Goal: Download file/media

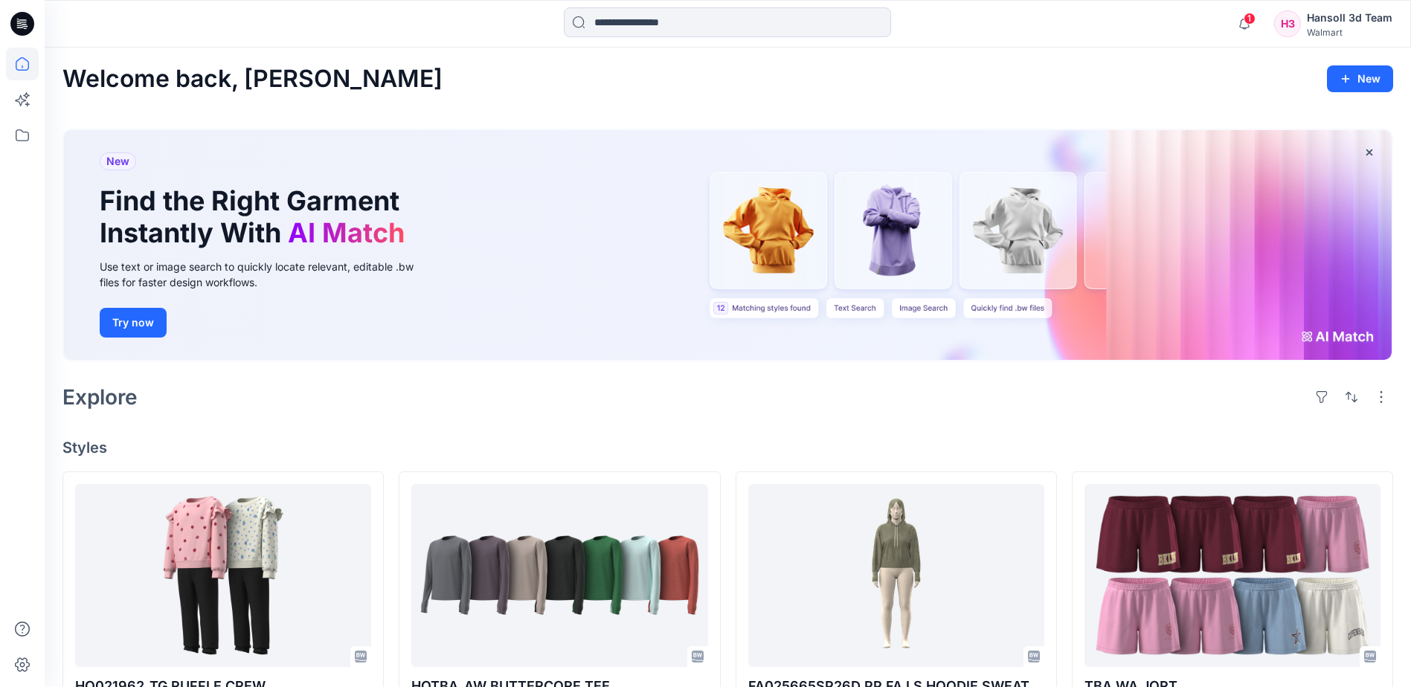
scroll to position [1331, 0]
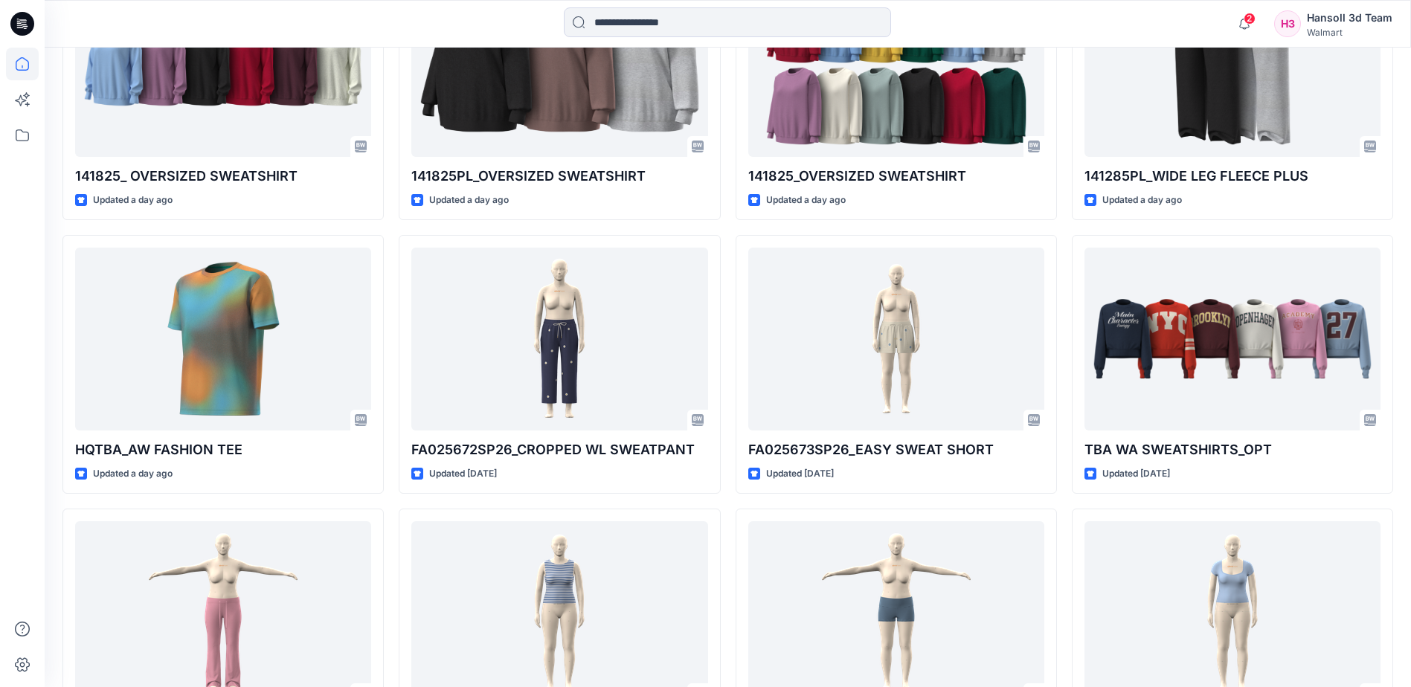
click at [22, 30] on icon at bounding box center [22, 24] width 24 height 24
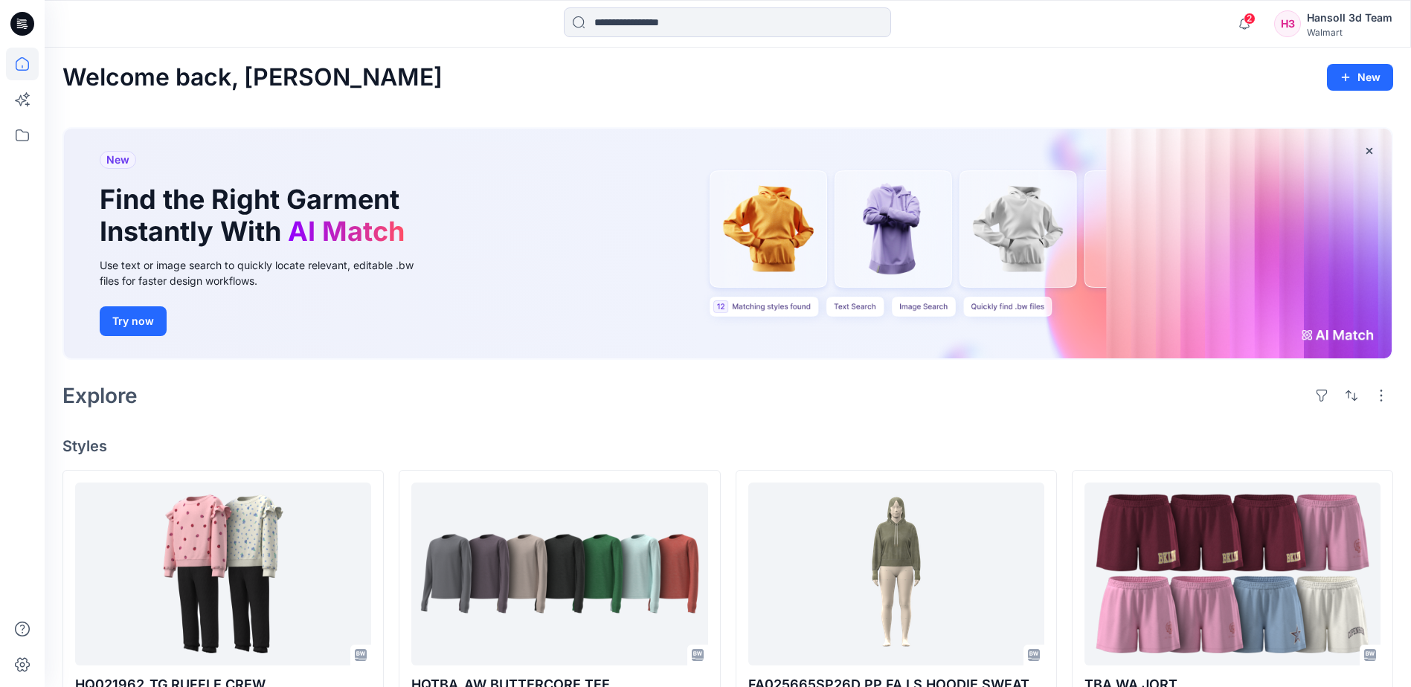
scroll to position [0, 0]
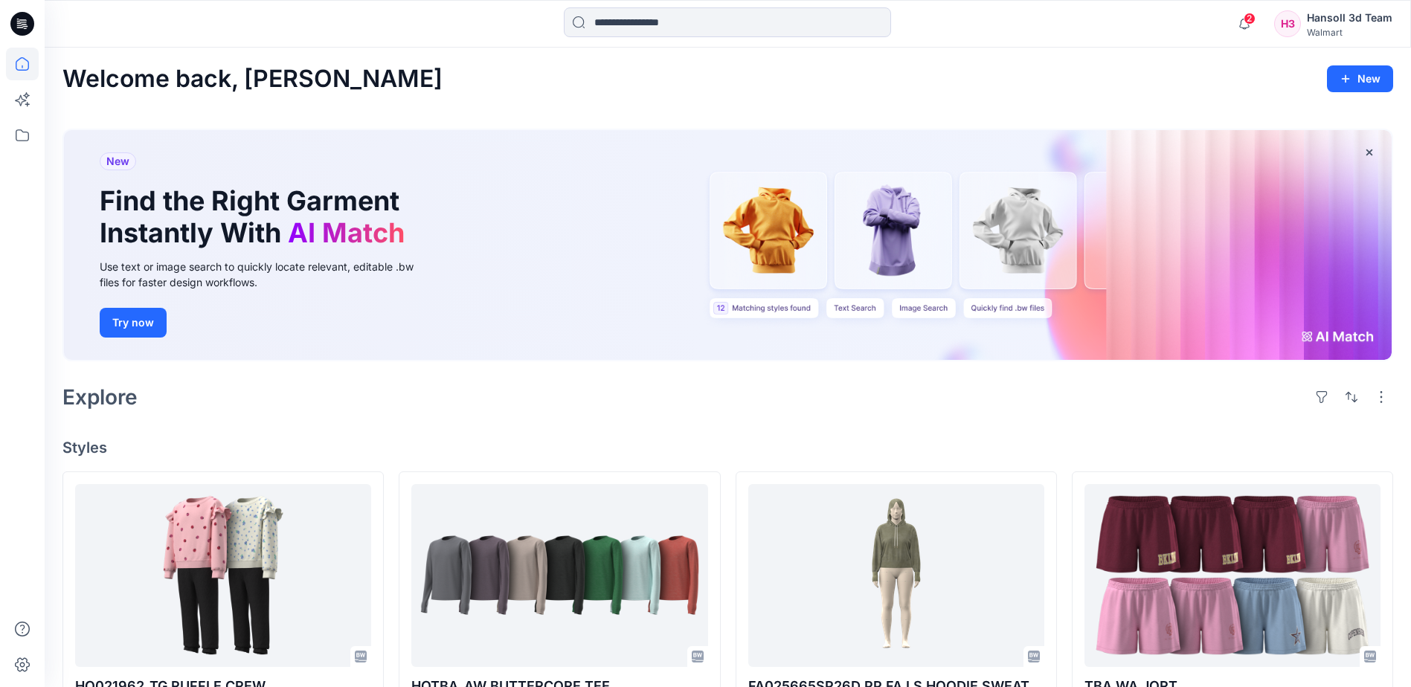
click at [570, 66] on div "Welcome back, [PERSON_NAME] New" at bounding box center [727, 79] width 1331 height 28
click at [498, 384] on div "Explore" at bounding box center [727, 397] width 1331 height 36
click at [1249, 16] on span "2" at bounding box center [1250, 19] width 12 height 12
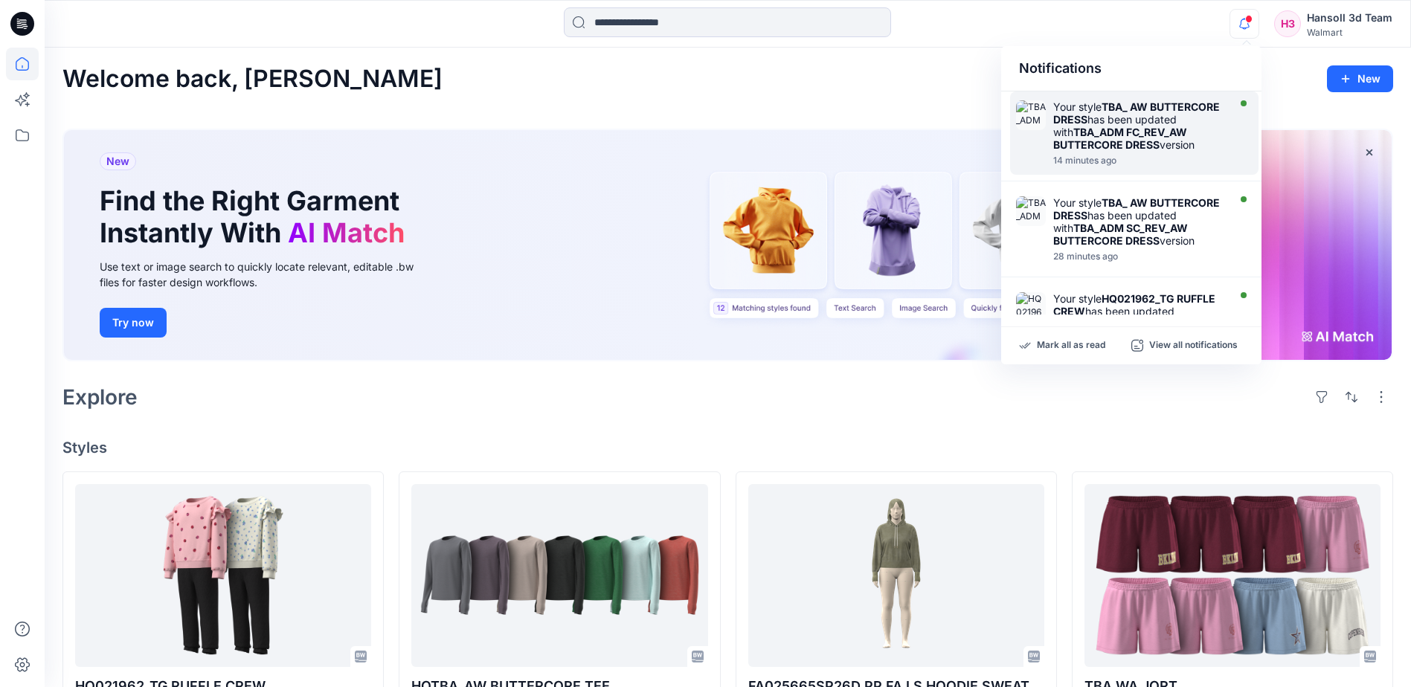
click at [1183, 135] on div "Your style TBA_ AW BUTTERCORE DRESS has been updated with TBA_ADM FC_REV_AW BUT…" at bounding box center [1138, 125] width 171 height 51
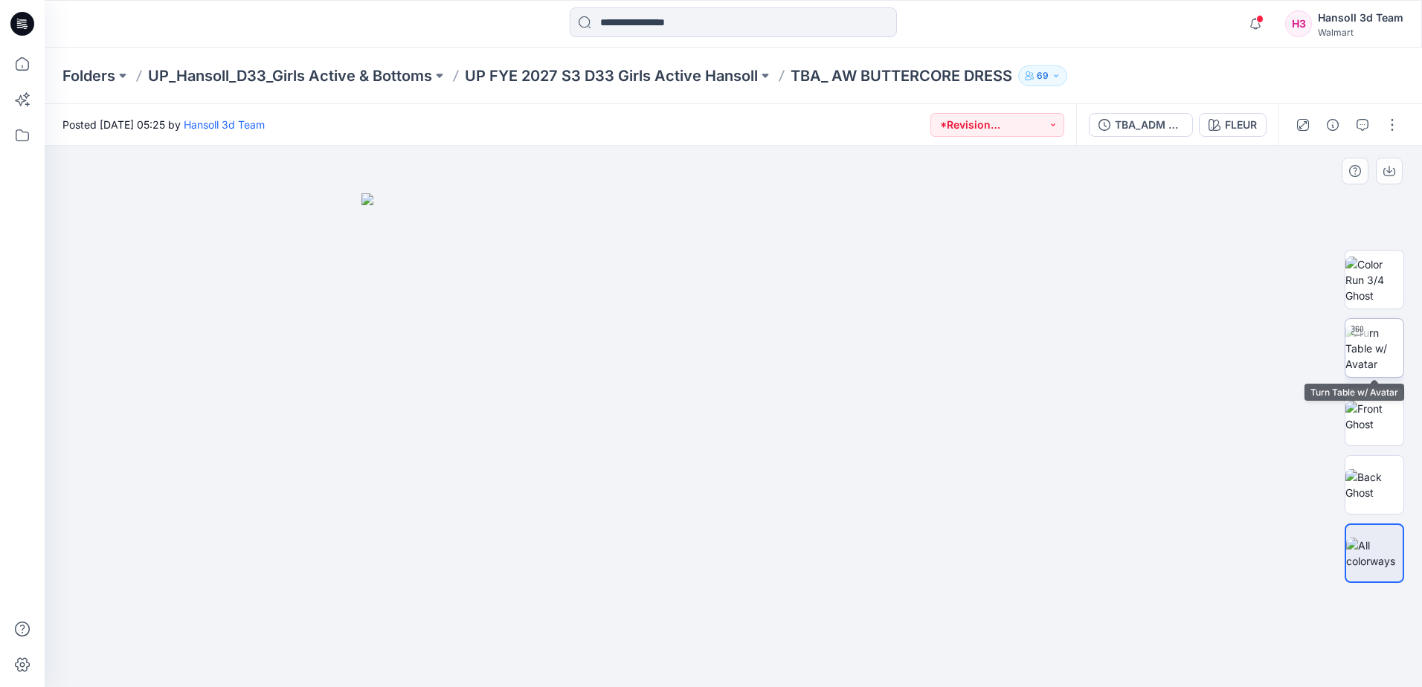
click at [1363, 357] on img at bounding box center [1374, 348] width 58 height 47
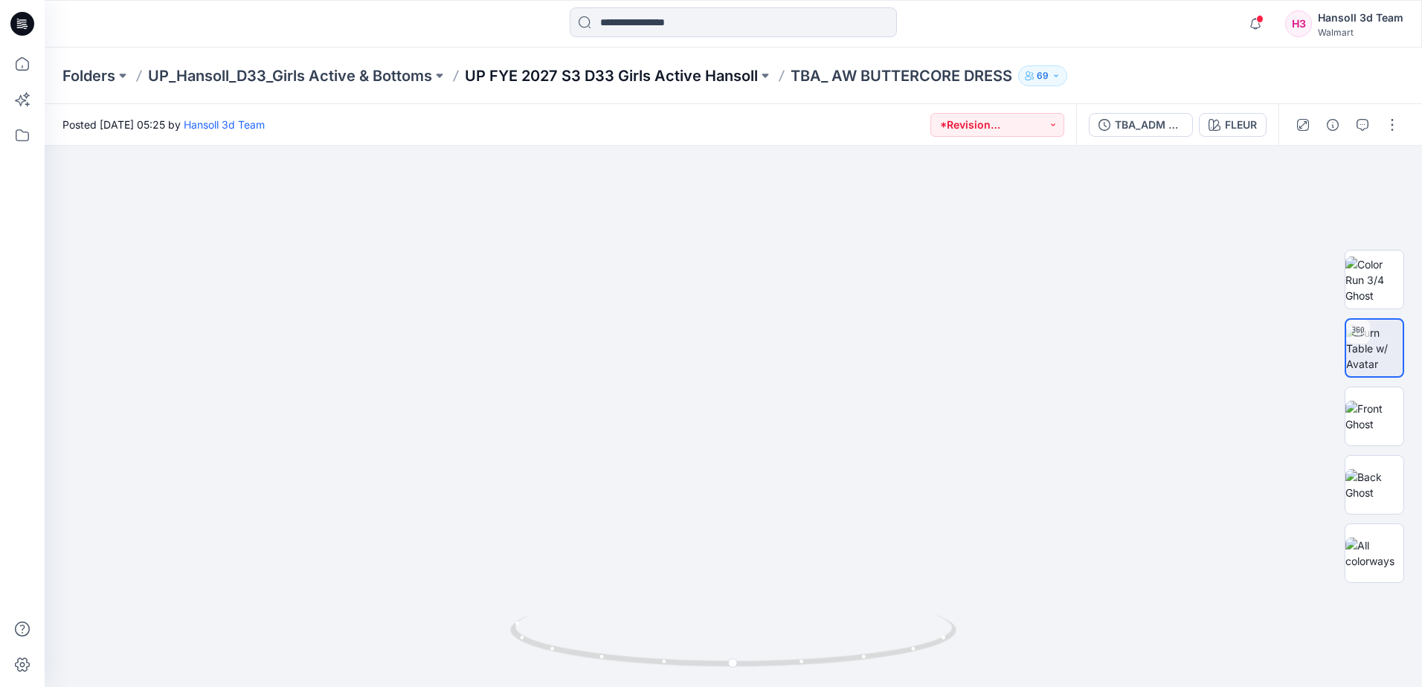
click at [630, 81] on p "UP FYE 2027 S3 D33 Girls Active Hansoll" at bounding box center [611, 75] width 293 height 21
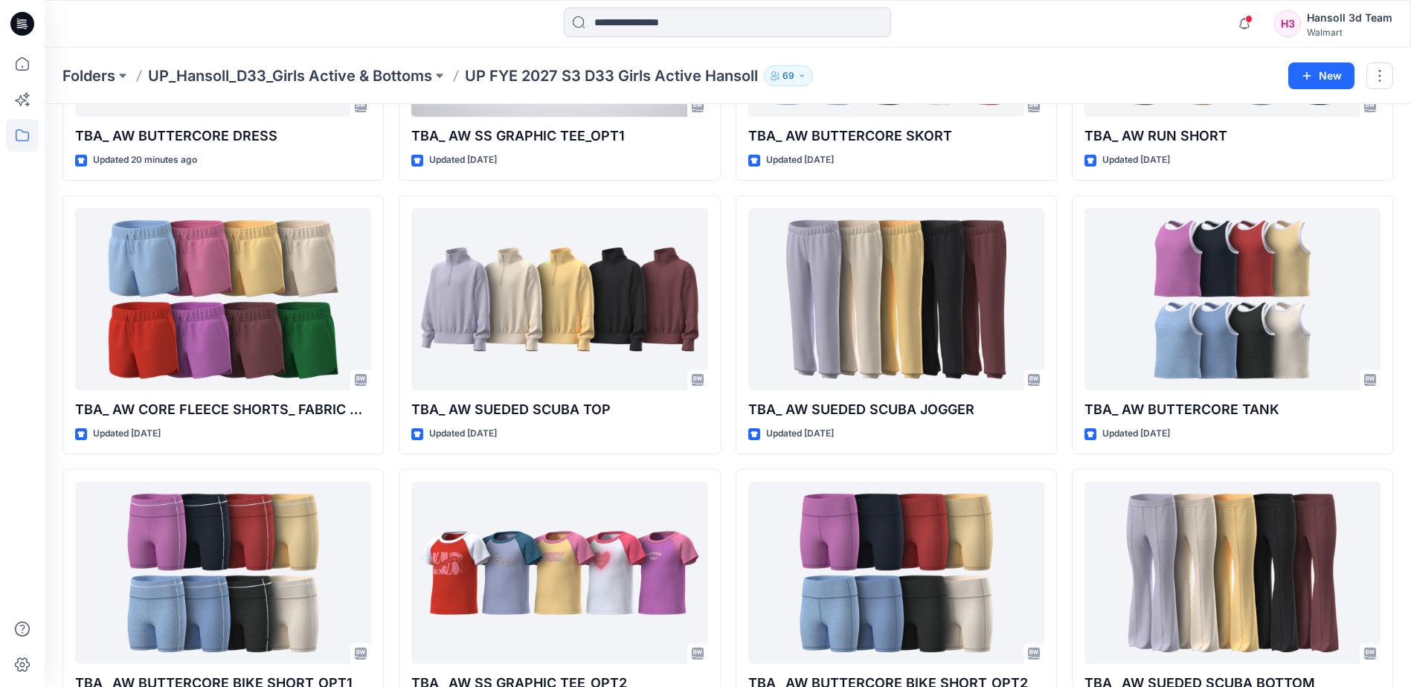
scroll to position [149, 0]
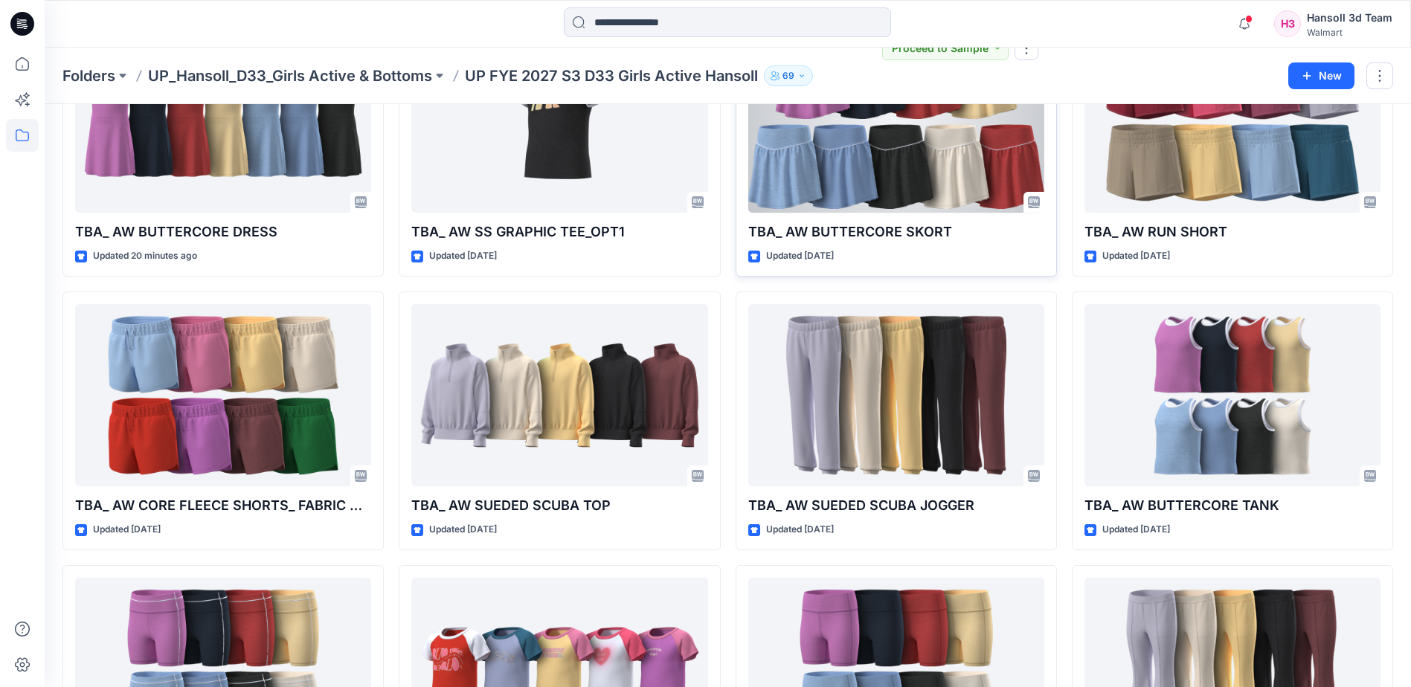
click at [931, 164] on div at bounding box center [896, 121] width 296 height 182
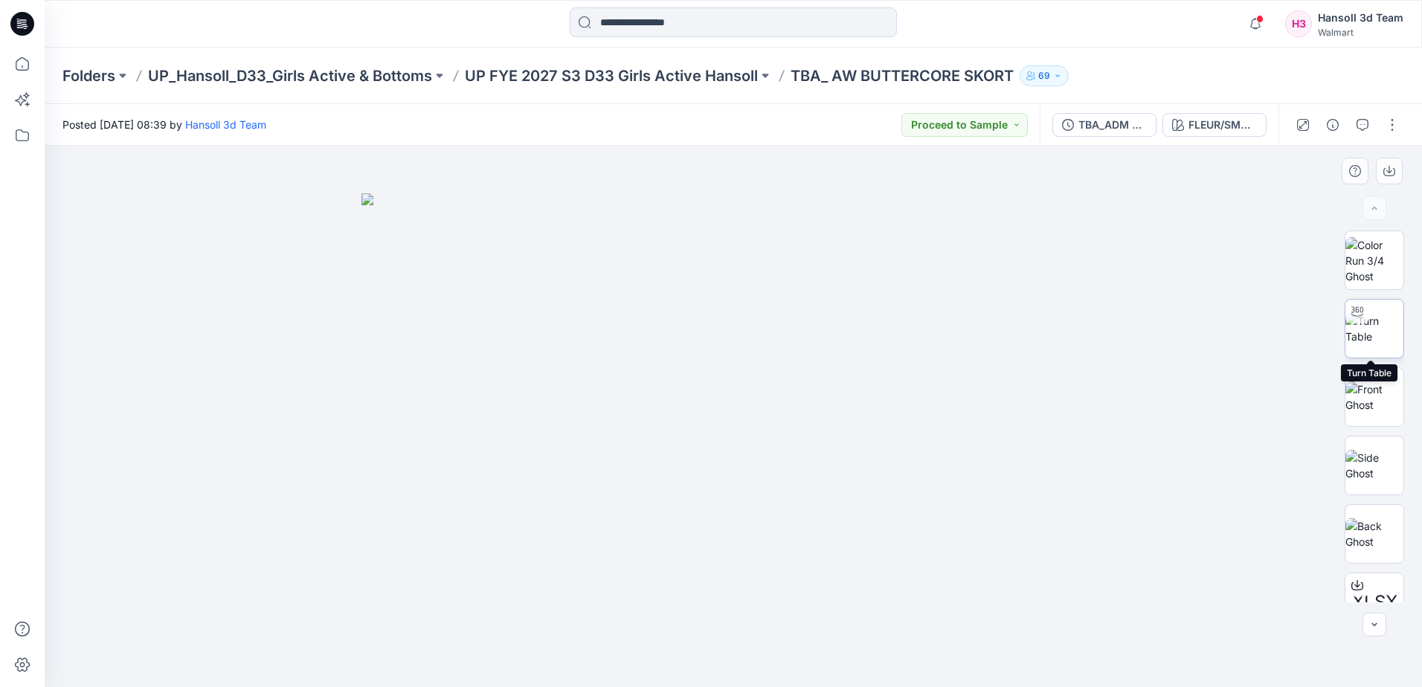
click at [1392, 332] on img at bounding box center [1374, 328] width 58 height 31
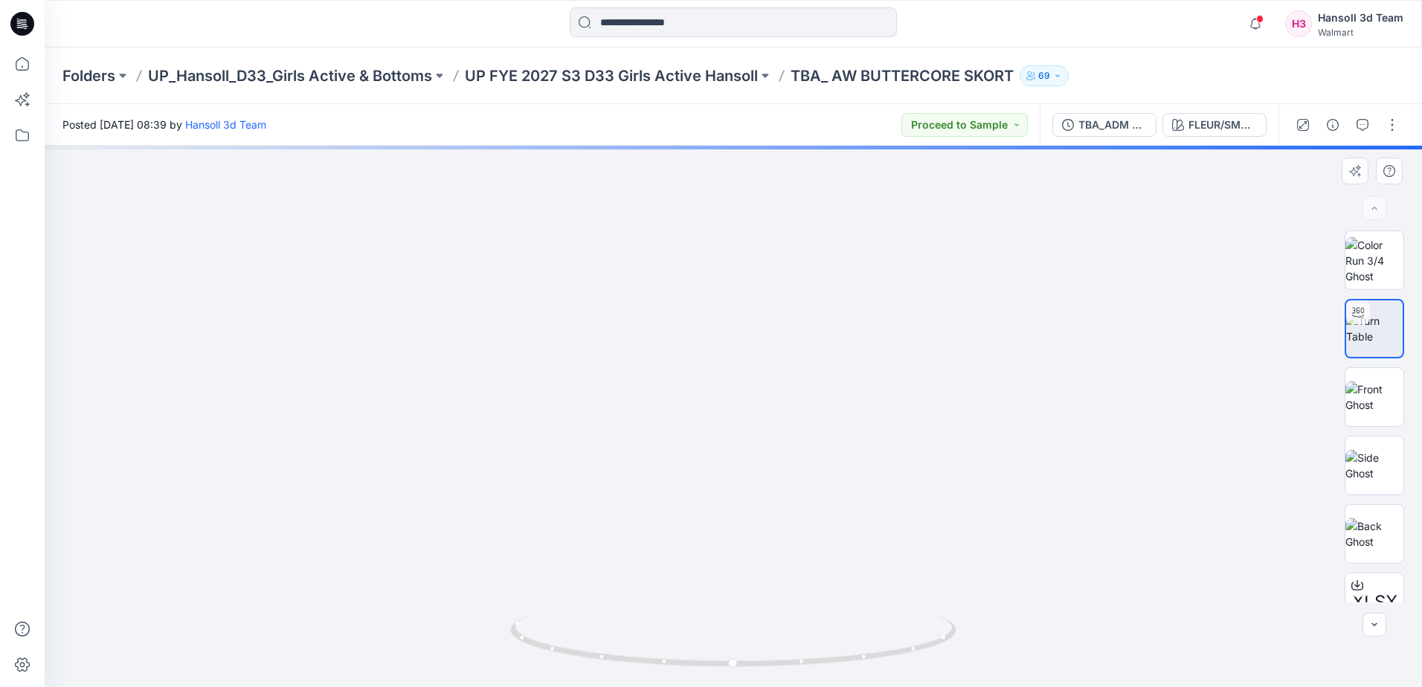
drag, startPoint x: 718, startPoint y: 409, endPoint x: 718, endPoint y: 292, distance: 117.5
drag, startPoint x: 719, startPoint y: 443, endPoint x: 718, endPoint y: 388, distance: 55.0
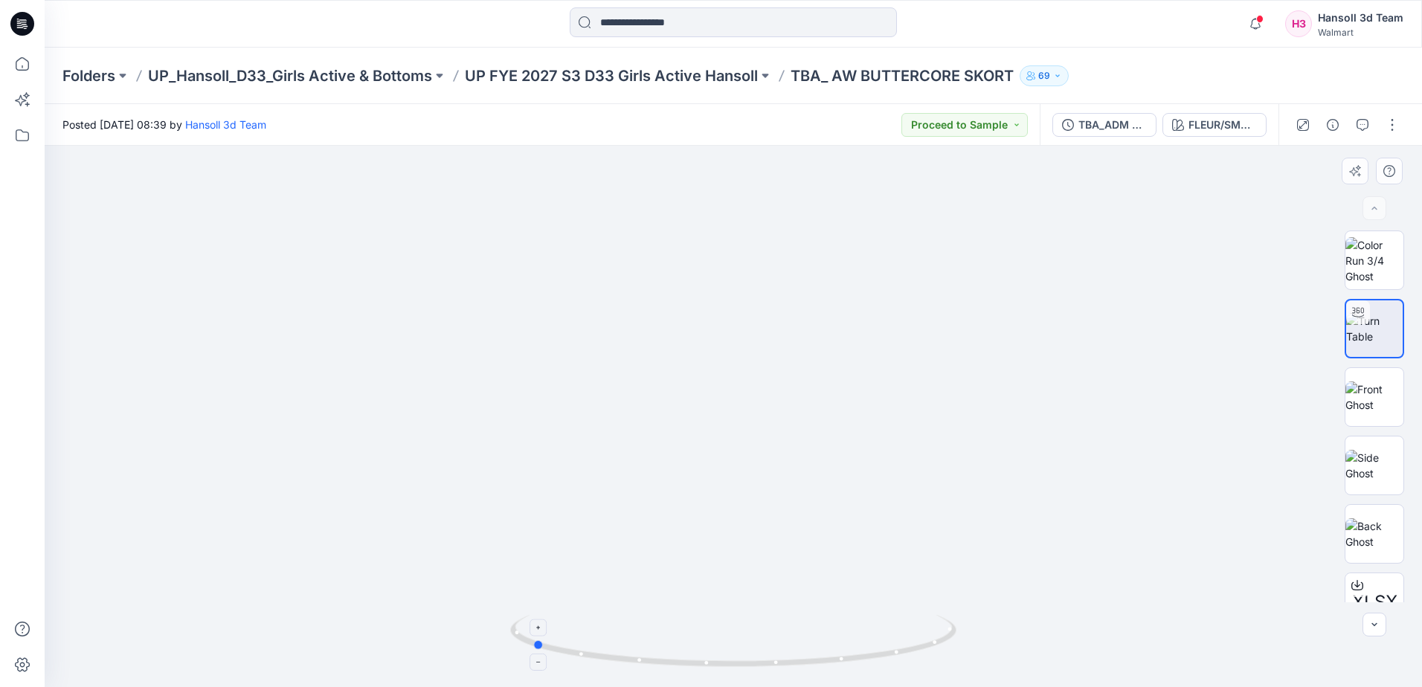
drag, startPoint x: 897, startPoint y: 649, endPoint x: 714, endPoint y: 666, distance: 183.7
click at [715, 654] on icon at bounding box center [735, 643] width 450 height 56
drag, startPoint x: 783, startPoint y: 663, endPoint x: 862, endPoint y: 637, distance: 83.3
click at [772, 661] on icon at bounding box center [735, 643] width 450 height 56
click at [1193, 125] on div "FLEUR/SMOOTH LILAC" at bounding box center [1222, 125] width 68 height 16
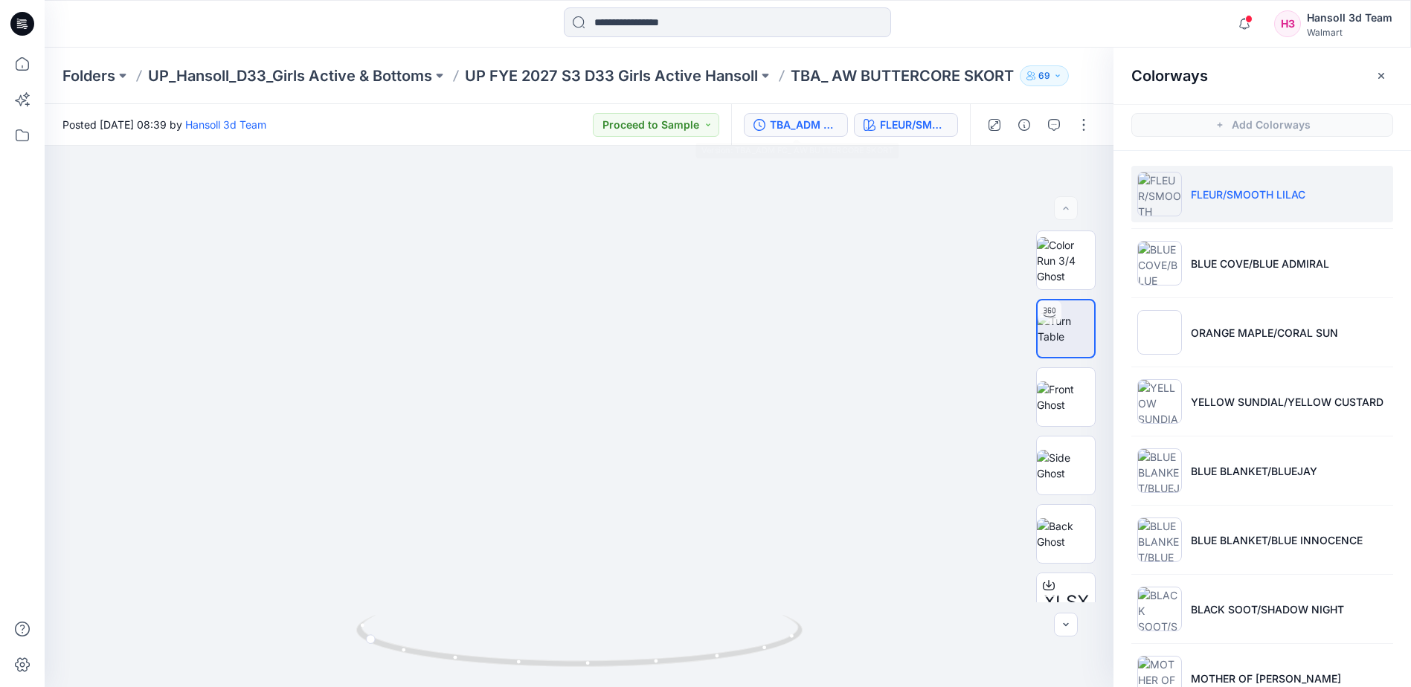
click at [801, 119] on div "TBA_ADM FC_ AW BUTTERCORE SKORT" at bounding box center [804, 125] width 68 height 16
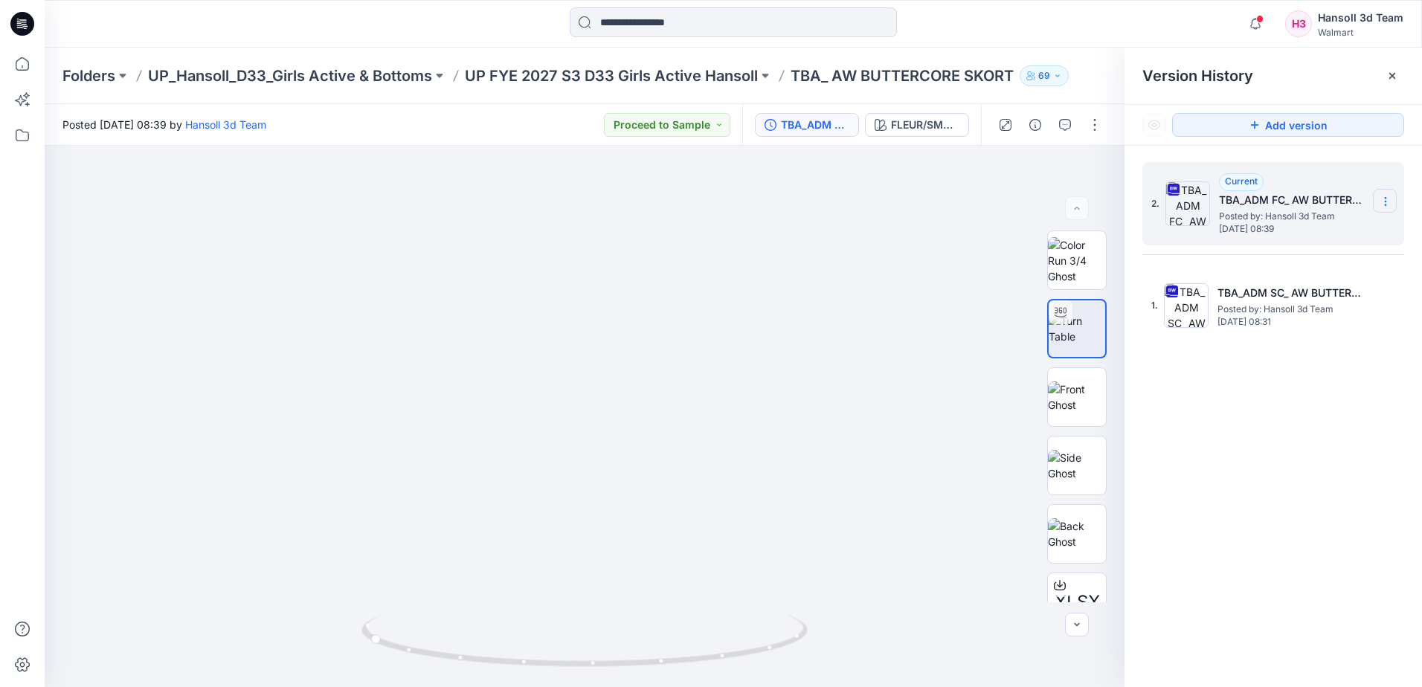
click at [1384, 197] on icon at bounding box center [1386, 202] width 12 height 12
click at [1288, 228] on span "Download Source BW File" at bounding box center [1310, 231] width 125 height 18
